Goal: Task Accomplishment & Management: Use online tool/utility

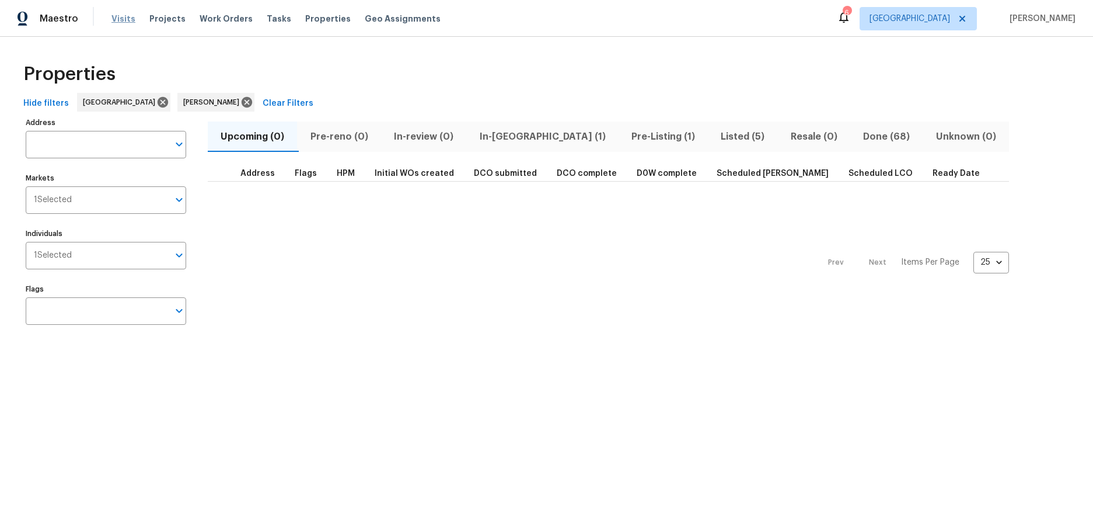
click at [115, 19] on span "Visits" at bounding box center [124, 19] width 24 height 12
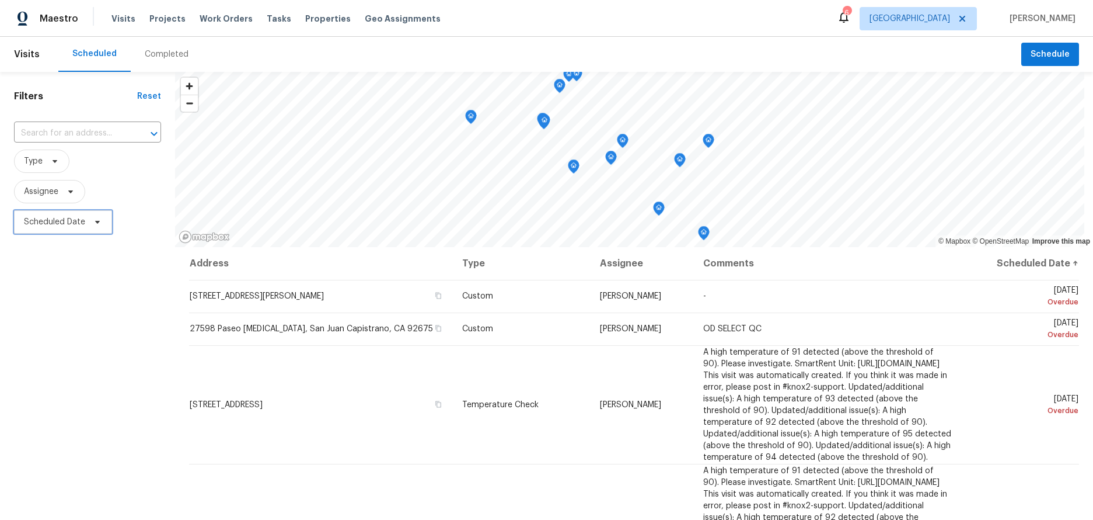
click at [64, 217] on span "Scheduled Date" at bounding box center [54, 222] width 61 height 12
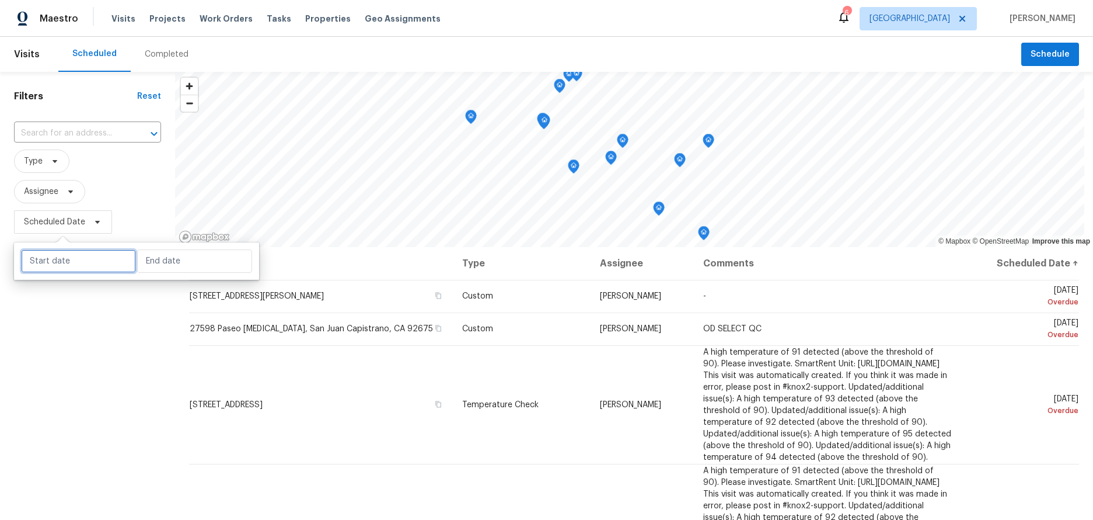
click at [71, 257] on input "text" at bounding box center [78, 260] width 115 height 23
select select "7"
select select "2025"
select select "8"
select select "2025"
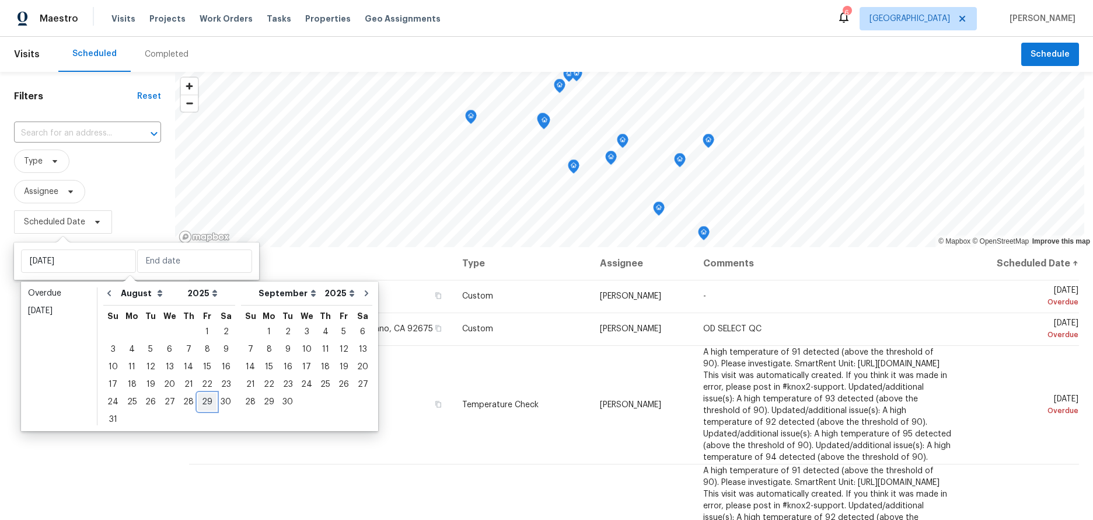
click at [202, 401] on div "29" at bounding box center [207, 401] width 19 height 16
type input "[DATE]"
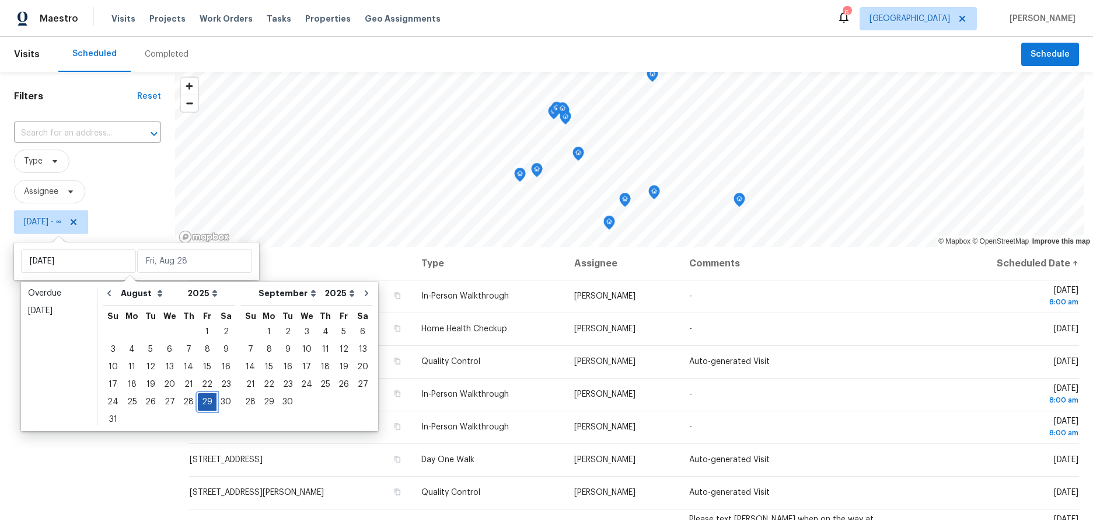
click at [202, 401] on div "29" at bounding box center [207, 401] width 19 height 16
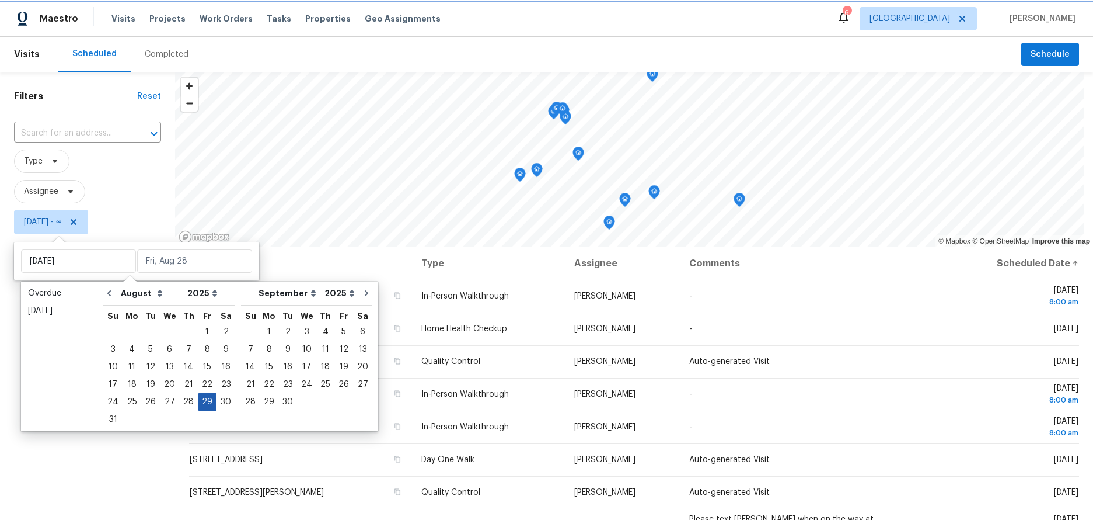
type input "[DATE]"
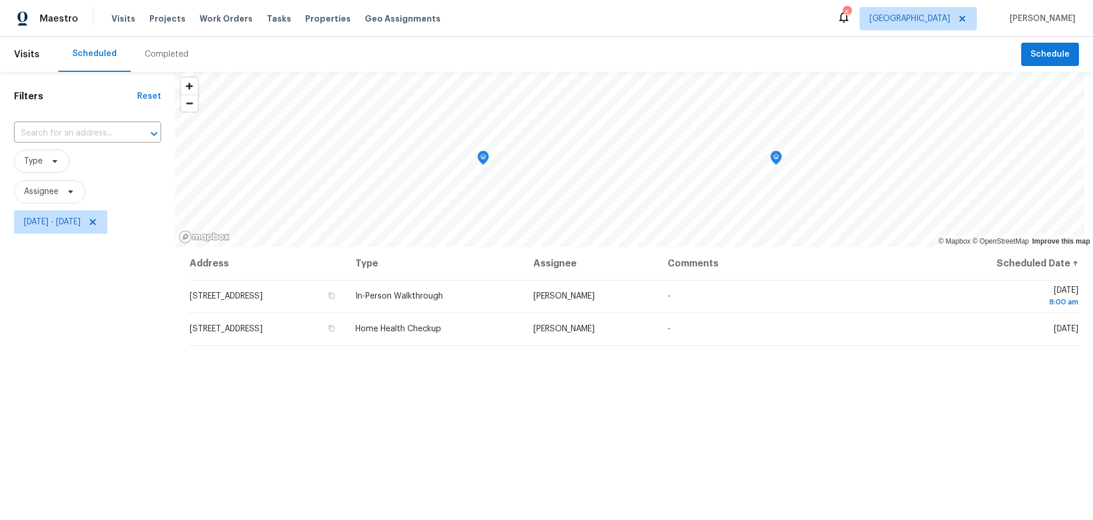
click at [87, 379] on div "Filters Reset ​ Type Assignee [DATE] - [DATE]" at bounding box center [87, 367] width 175 height 591
